Goal: Task Accomplishment & Management: Complete application form

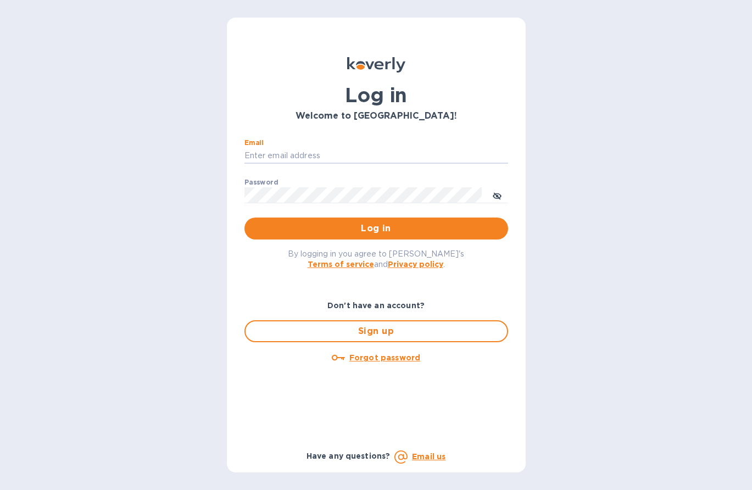
type input "micah@low77.com"
click at [376, 228] on button "Log in" at bounding box center [377, 229] width 264 height 22
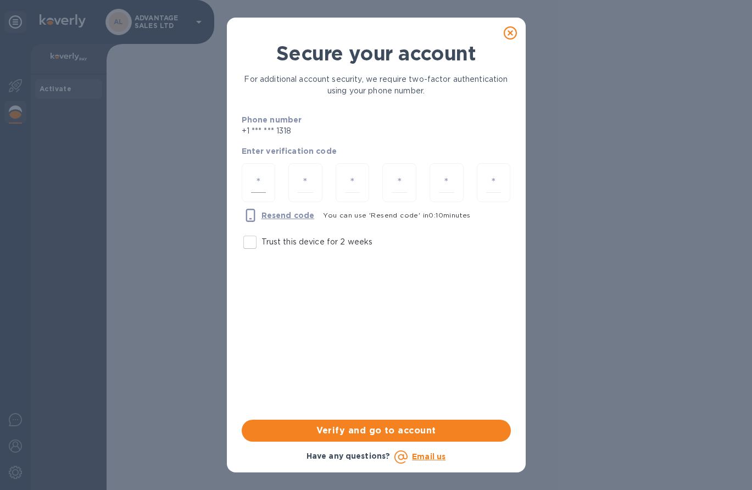
click at [263, 180] on input "number" at bounding box center [258, 183] width 15 height 20
type input "1"
type input "0"
type input "9"
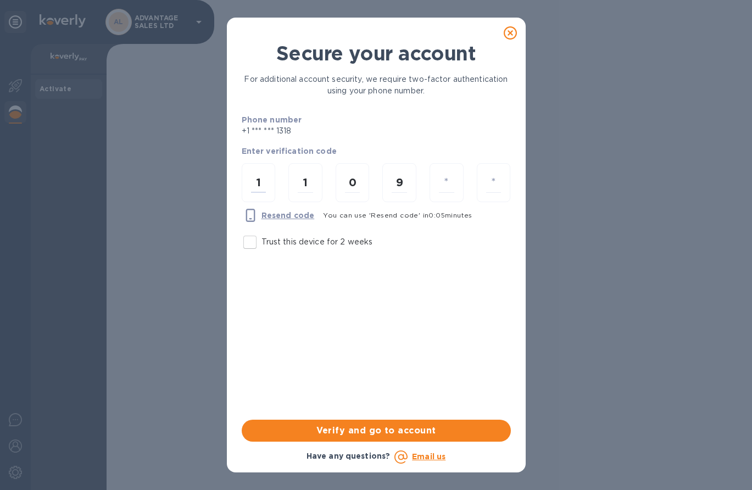
type input "4"
type input "3"
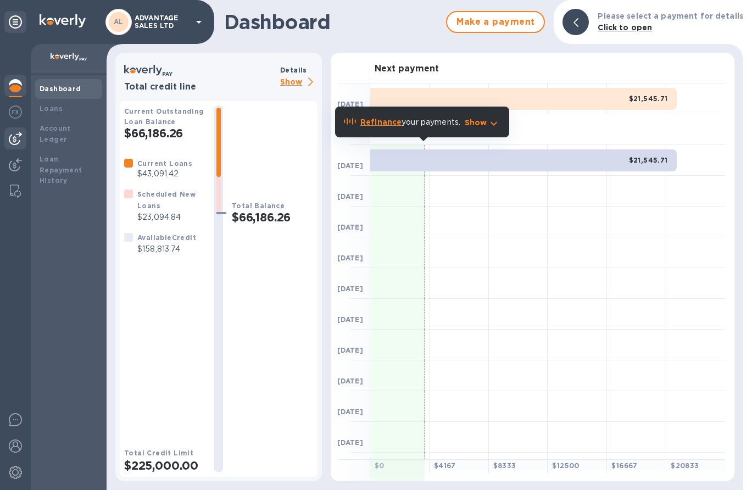
click at [20, 141] on img at bounding box center [15, 138] width 13 height 13
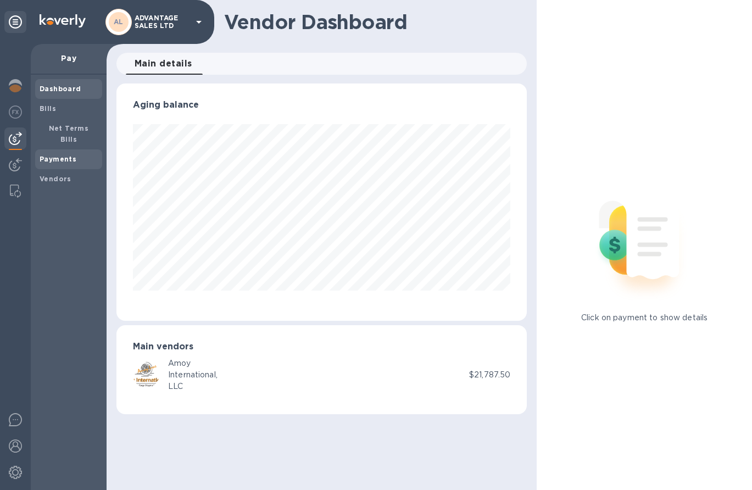
scroll to position [237, 411]
click at [63, 111] on span "Bills" at bounding box center [69, 108] width 58 height 11
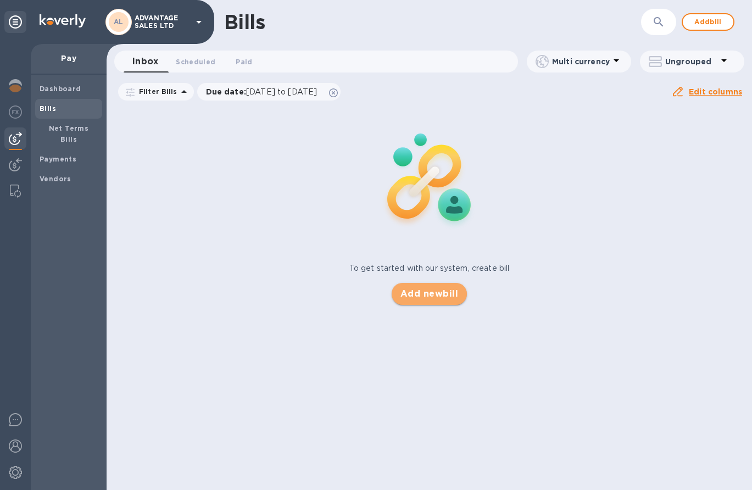
click at [425, 291] on span "Add new bill" at bounding box center [430, 293] width 58 height 13
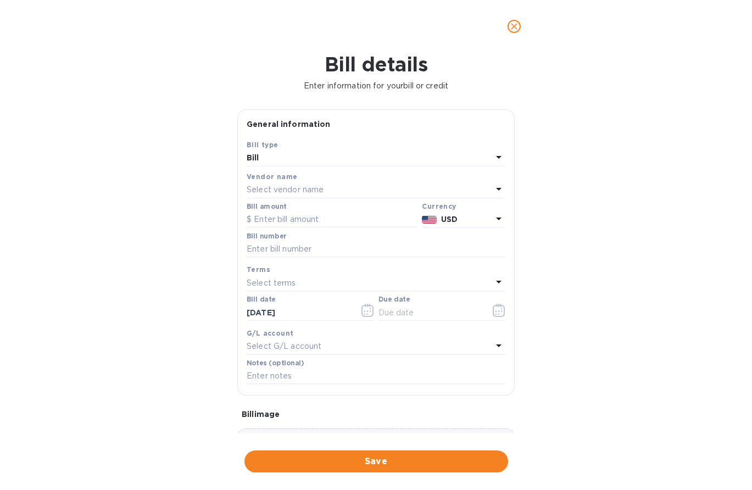
click at [296, 184] on p "Select vendor name" at bounding box center [285, 190] width 77 height 12
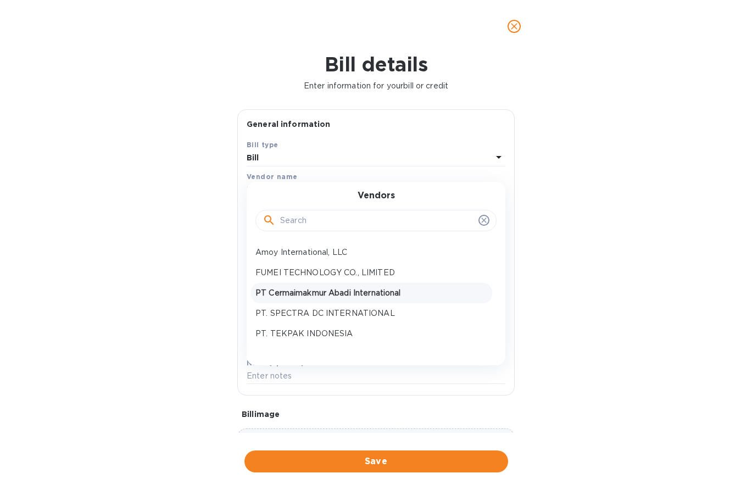
click at [292, 292] on p "PT Cermaimakmur Abadi International" at bounding box center [371, 293] width 232 height 12
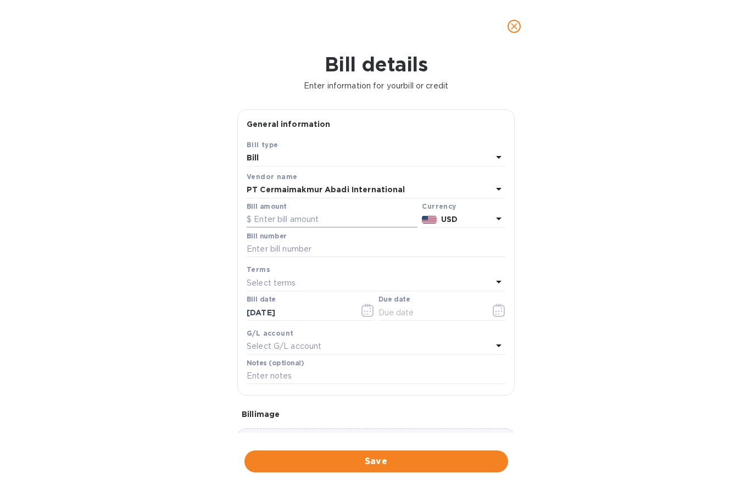
click at [284, 221] on input "text" at bounding box center [332, 220] width 171 height 16
type input "3,100"
click at [180, 236] on div "Bill details Enter information for your bill or credit General information Save…" at bounding box center [376, 271] width 752 height 437
click at [281, 250] on input "text" at bounding box center [376, 249] width 259 height 16
type input "Plate Fee"
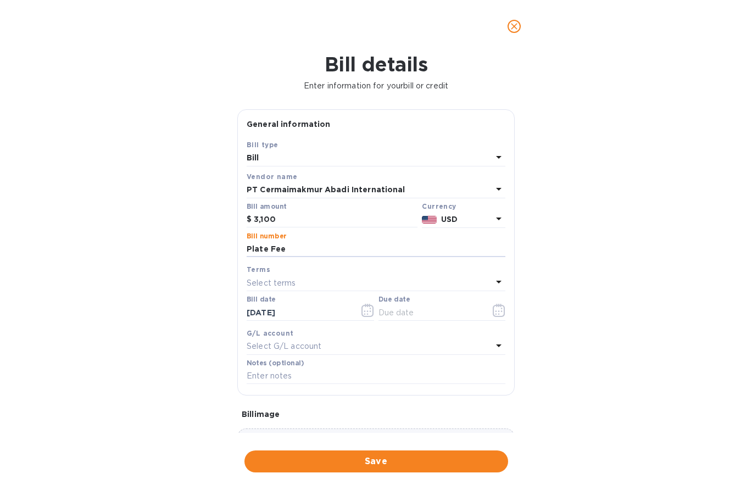
click at [296, 283] on div "Select terms" at bounding box center [370, 282] width 246 height 15
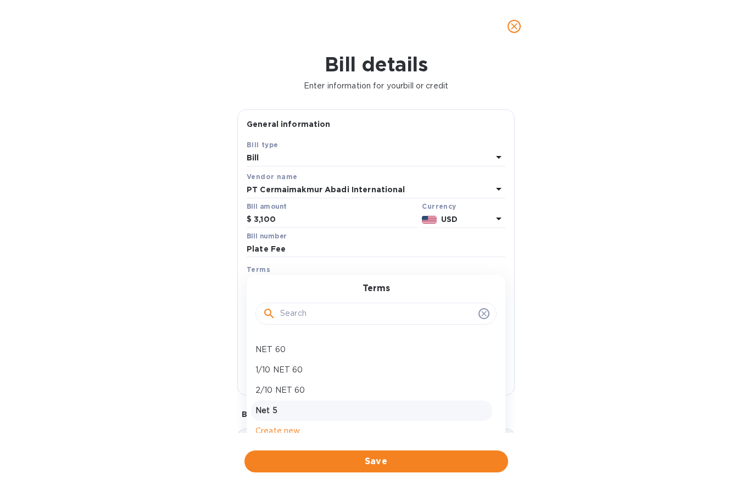
scroll to position [16, 0]
click at [284, 406] on p "Net 5" at bounding box center [371, 411] width 232 height 12
type input "[DATE]"
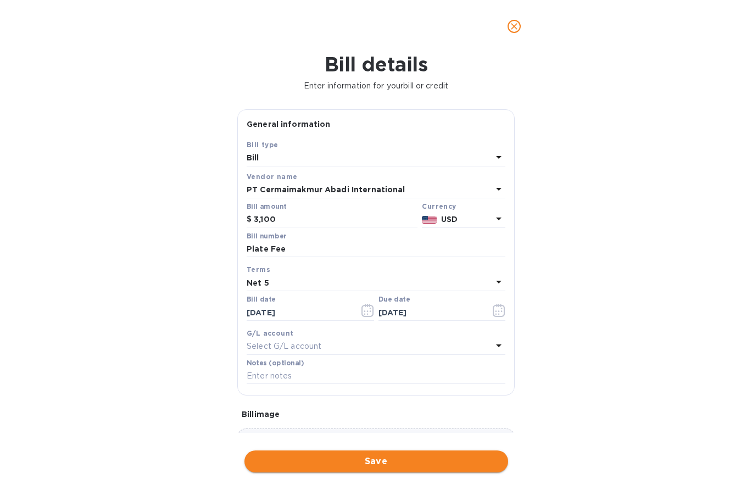
click at [348, 455] on span "Save" at bounding box center [376, 461] width 246 height 13
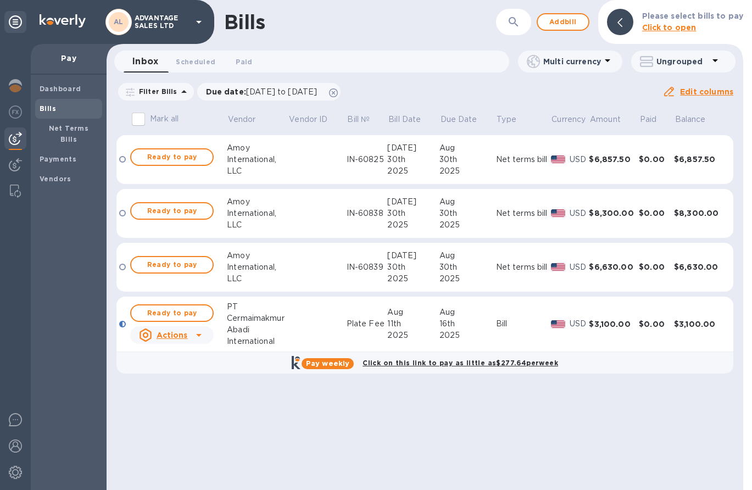
scroll to position [0, 0]
click at [197, 332] on icon at bounding box center [198, 335] width 13 height 13
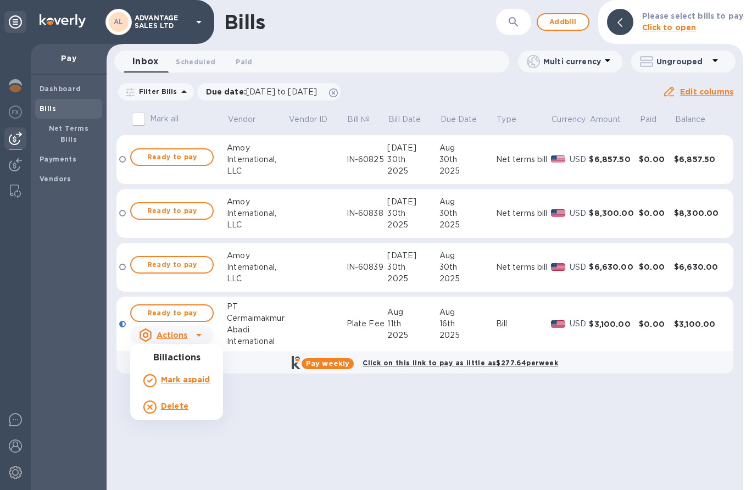
click at [195, 314] on div at bounding box center [376, 245] width 752 height 490
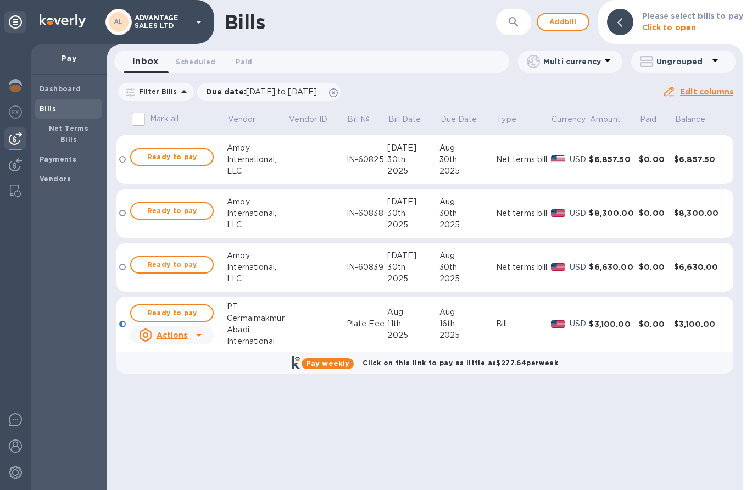
click at [195, 314] on span "Ready to pay" at bounding box center [172, 313] width 64 height 13
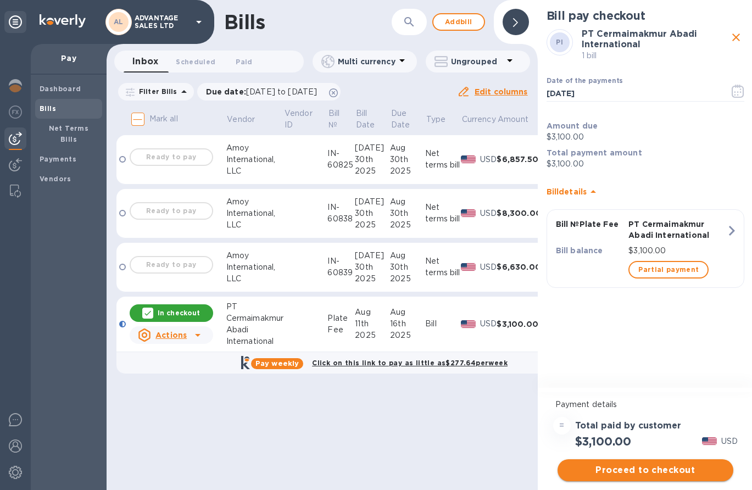
click at [666, 474] on span "Proceed to checkout" at bounding box center [645, 470] width 158 height 13
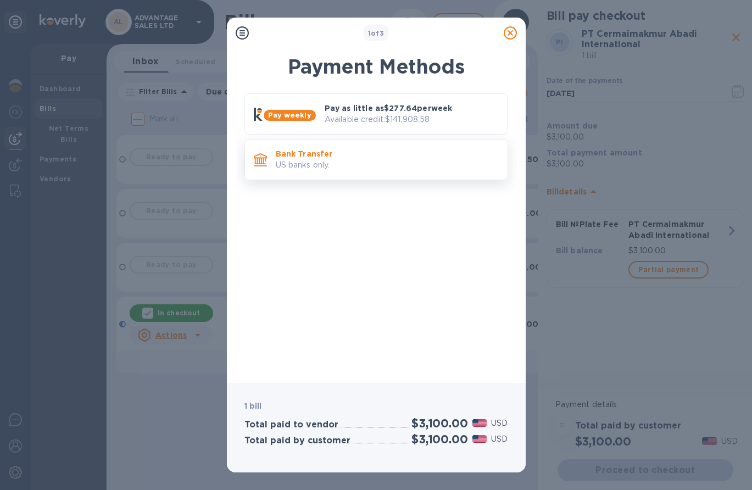
click at [348, 168] on p "US banks only." at bounding box center [387, 165] width 223 height 12
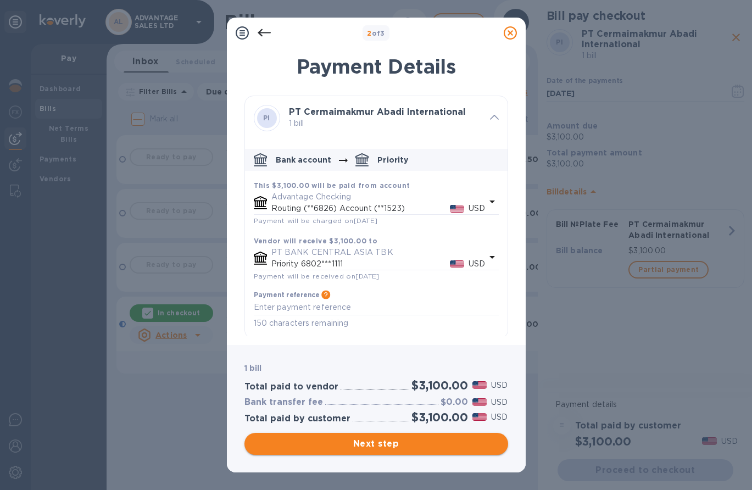
click at [369, 438] on span "Next step" at bounding box center [376, 443] width 246 height 13
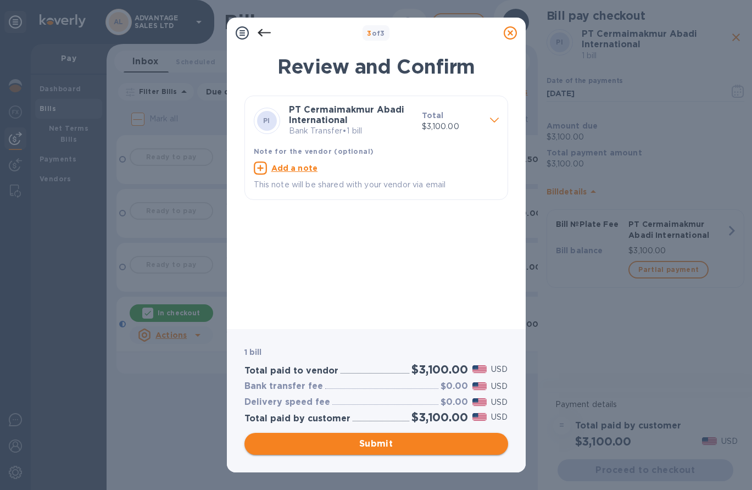
click at [357, 446] on span "Submit" at bounding box center [376, 443] width 246 height 13
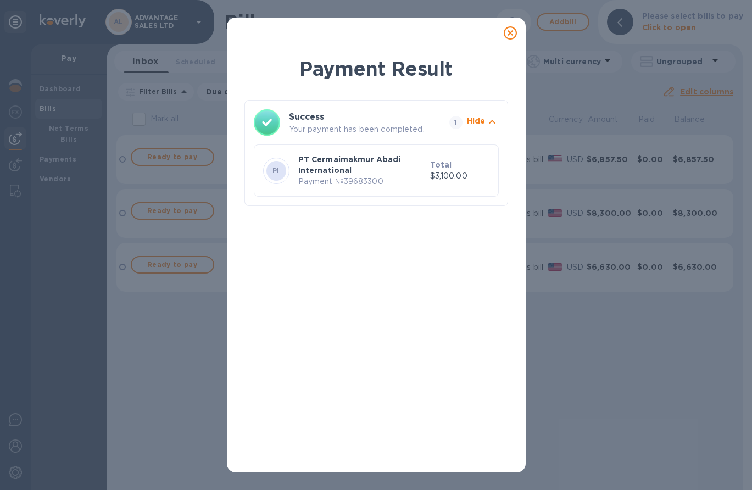
click at [510, 34] on icon at bounding box center [510, 32] width 13 height 13
